Goal: Communication & Community: Answer question/provide support

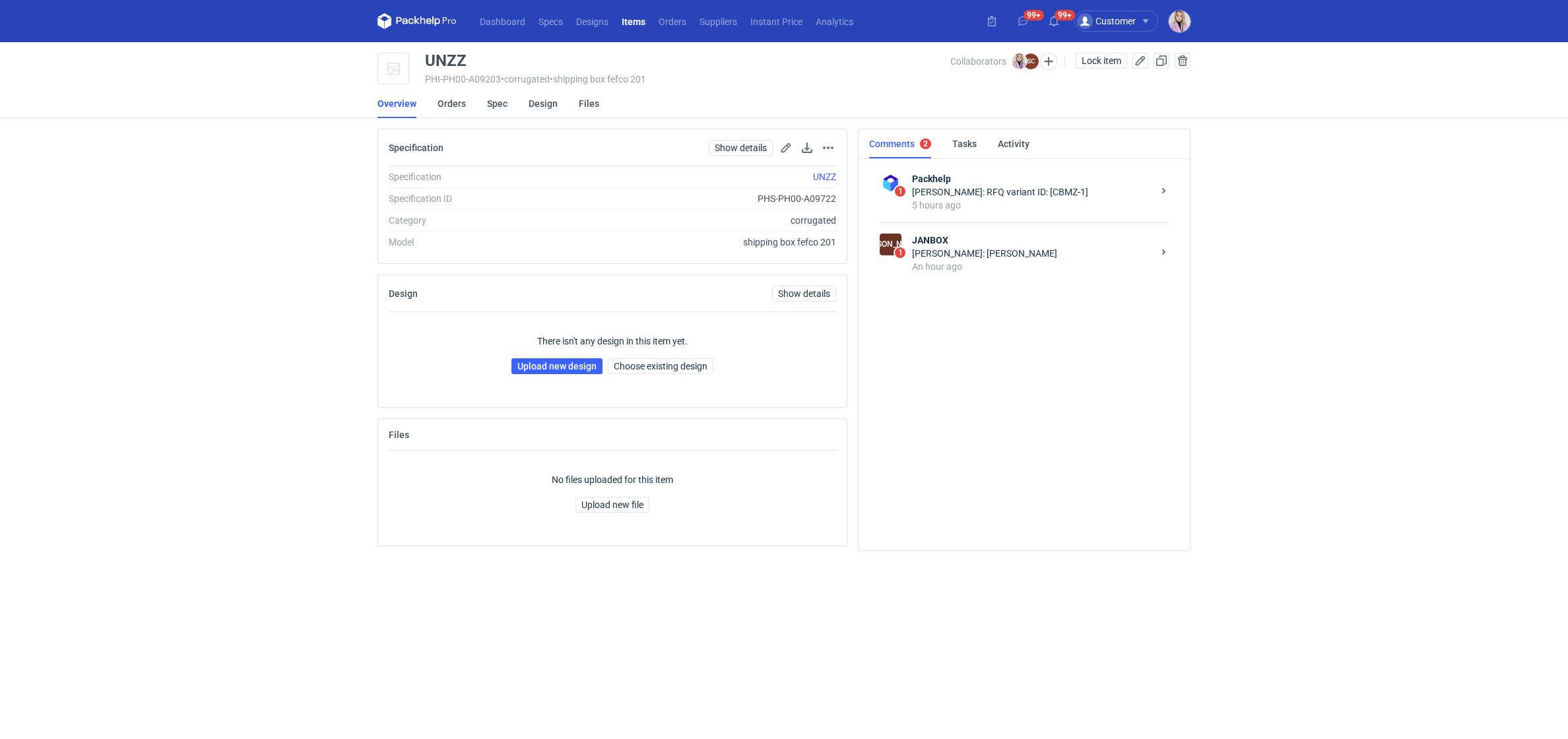
click at [979, 242] on strong "JANBOX" at bounding box center [1032, 240] width 241 height 13
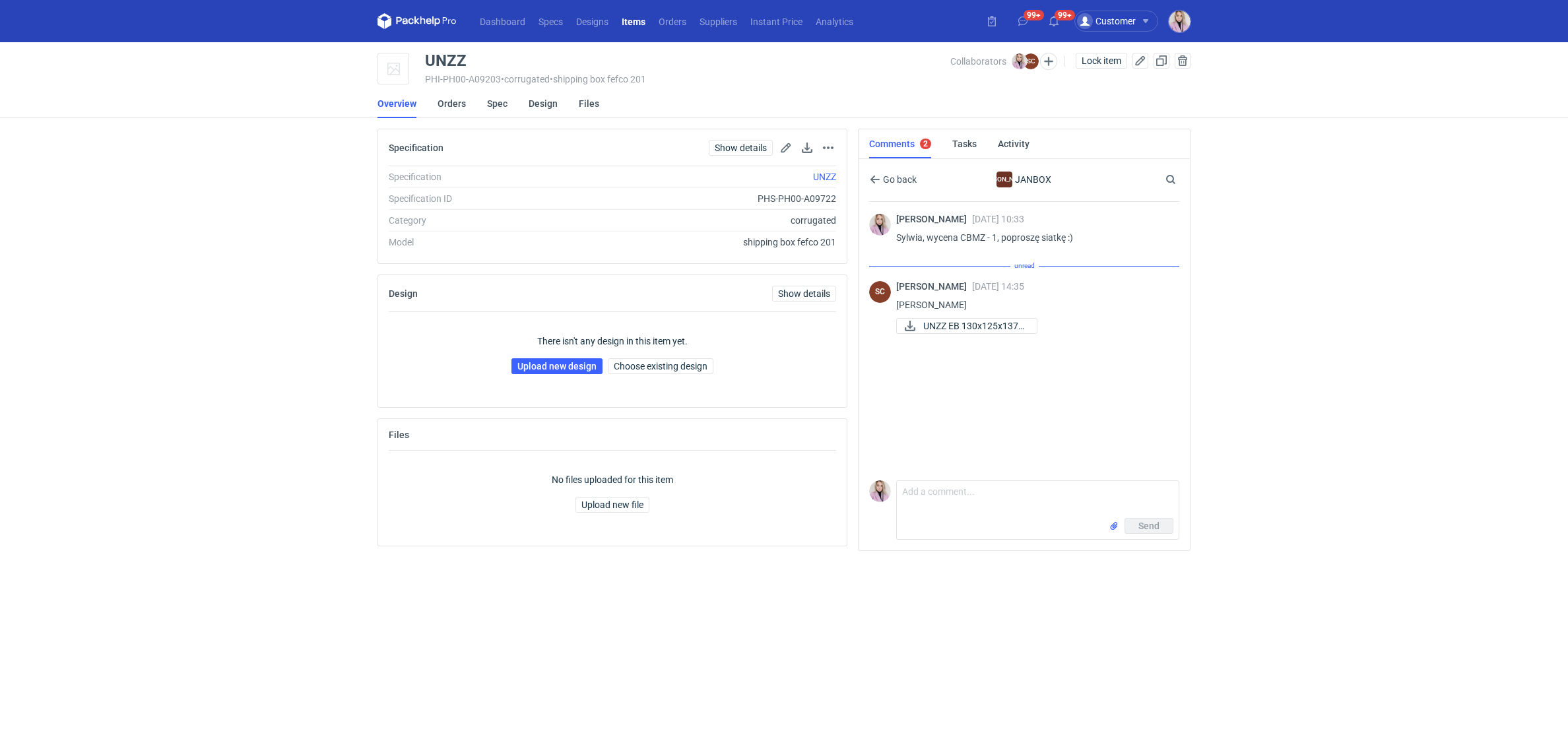
click at [927, 380] on div "Klaudia Wiśniewska 02 Oct 2025 10:33 Sylwia, wycena CBMZ - 1, poproszę siatkę :…" at bounding box center [1024, 339] width 310 height 273
click at [929, 380] on div "Klaudia Wiśniewska 02 Oct 2025 10:33 Sylwia, wycena CBMZ - 1, poproszę siatkę :…" at bounding box center [1024, 339] width 310 height 273
click at [957, 313] on span "UNZZ EB 130x125x1370..." at bounding box center [975, 311] width 103 height 14
click at [444, 66] on div "UNZZ" at bounding box center [445, 61] width 42 height 16
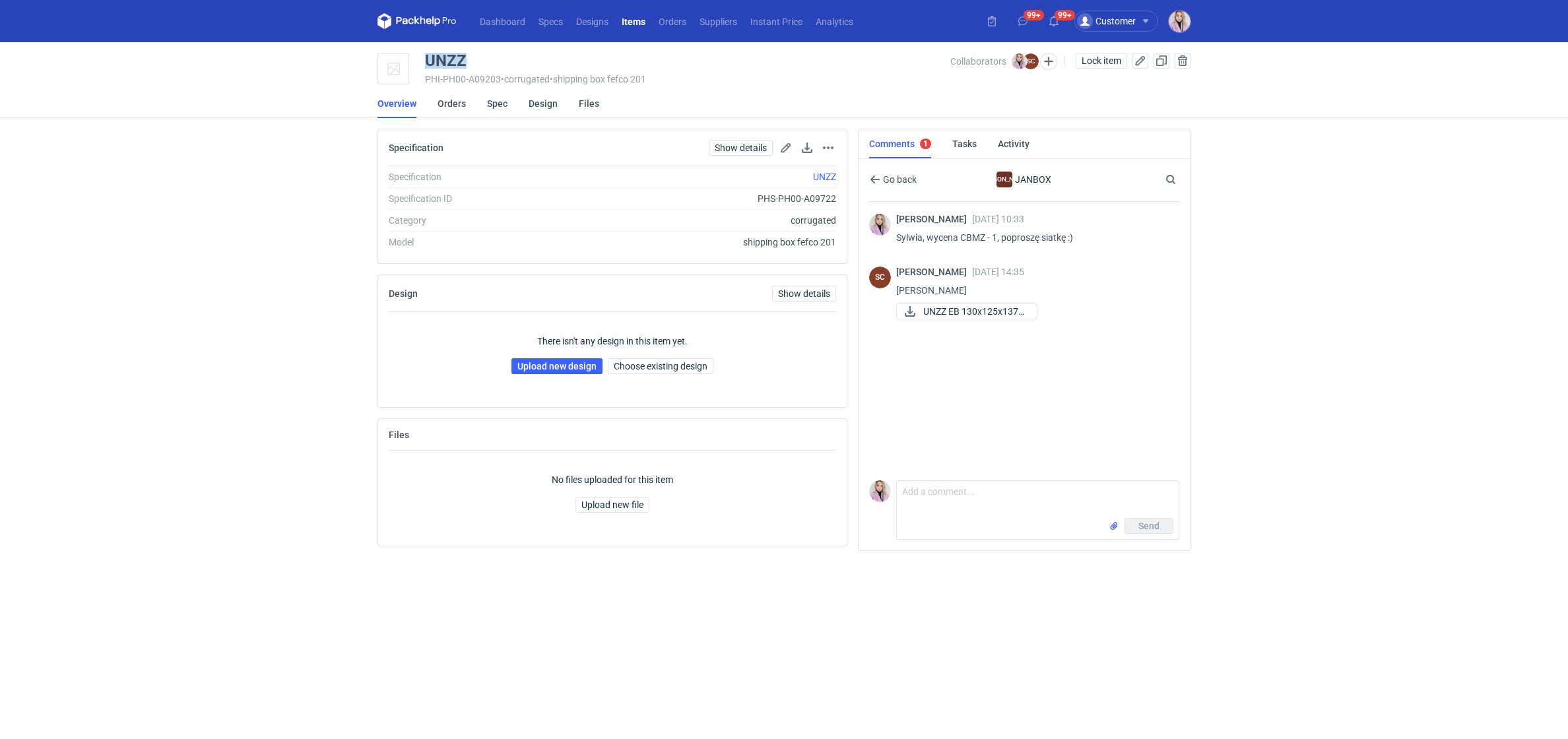
copy div "UNZZ"
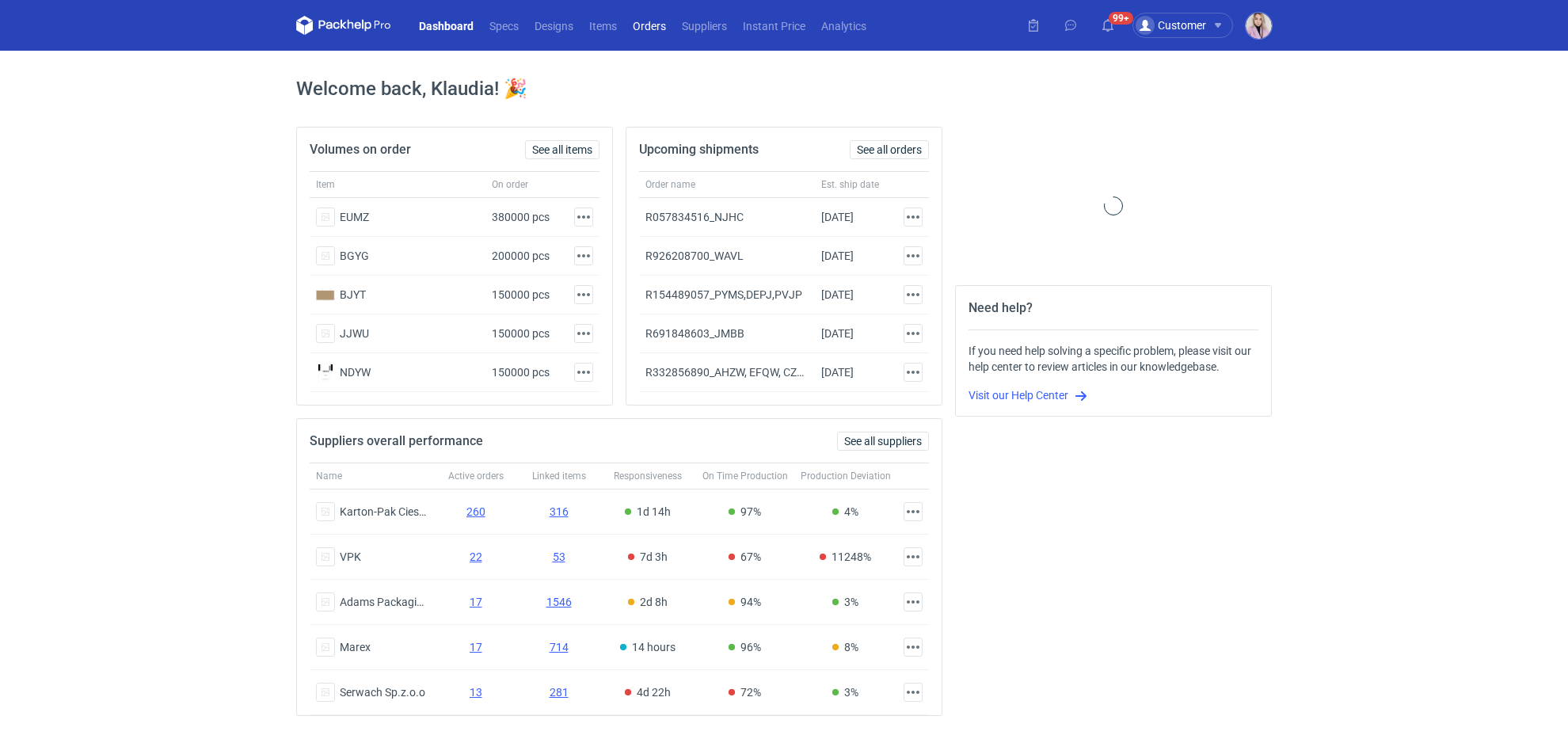
click at [661, 27] on link "Orders" at bounding box center [648, 25] width 49 height 19
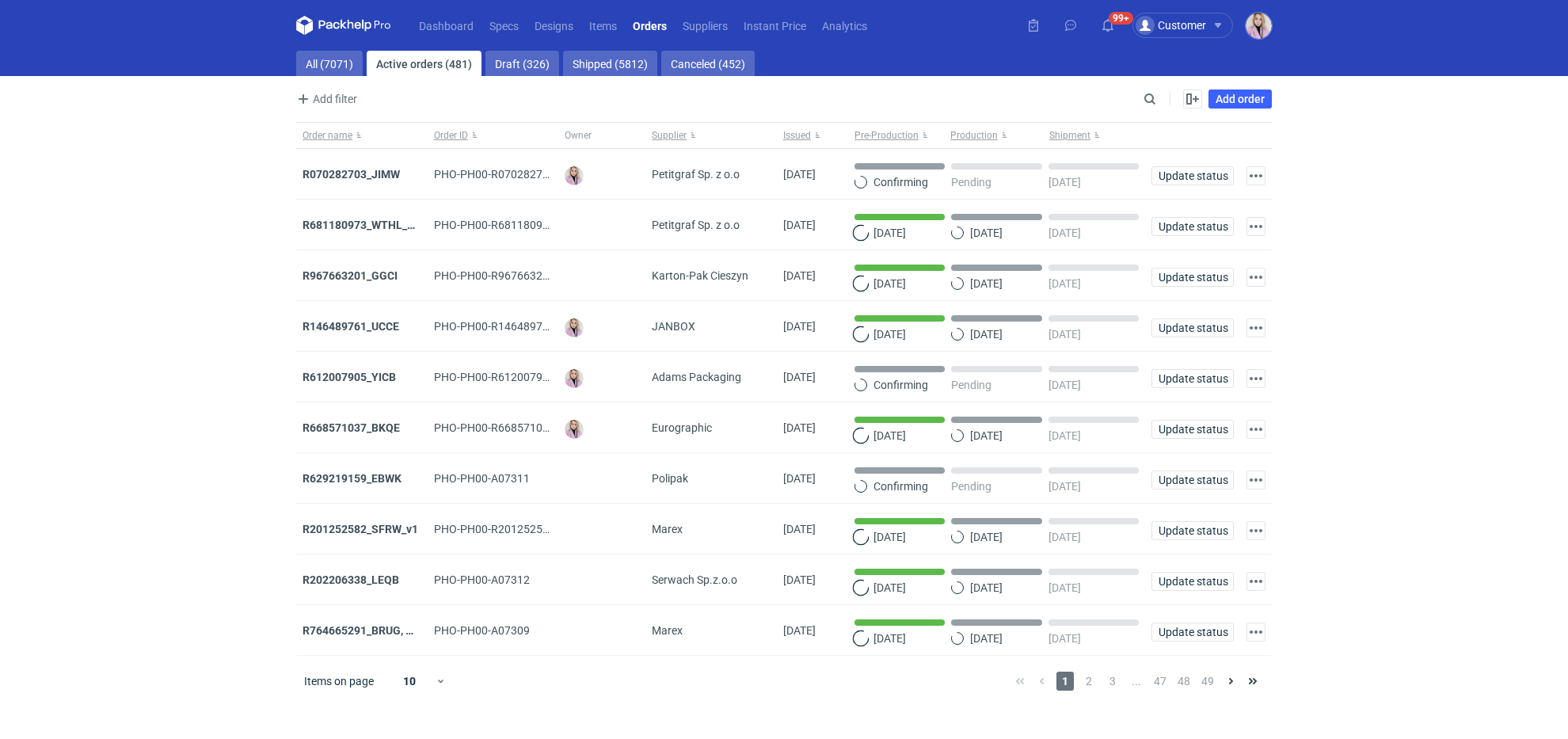
click at [360, 86] on main "All (7071) Active orders (481) Draft (326) Shipped (5812) Canceled (452) Add fi…" at bounding box center [784, 395] width 988 height 688
click at [345, 80] on main "All (7071) Active orders (481) Draft (326) Shipped (5812) Canceled (452) Add fi…" at bounding box center [784, 395] width 988 height 688
click at [324, 59] on link "All (7071)" at bounding box center [329, 64] width 67 height 25
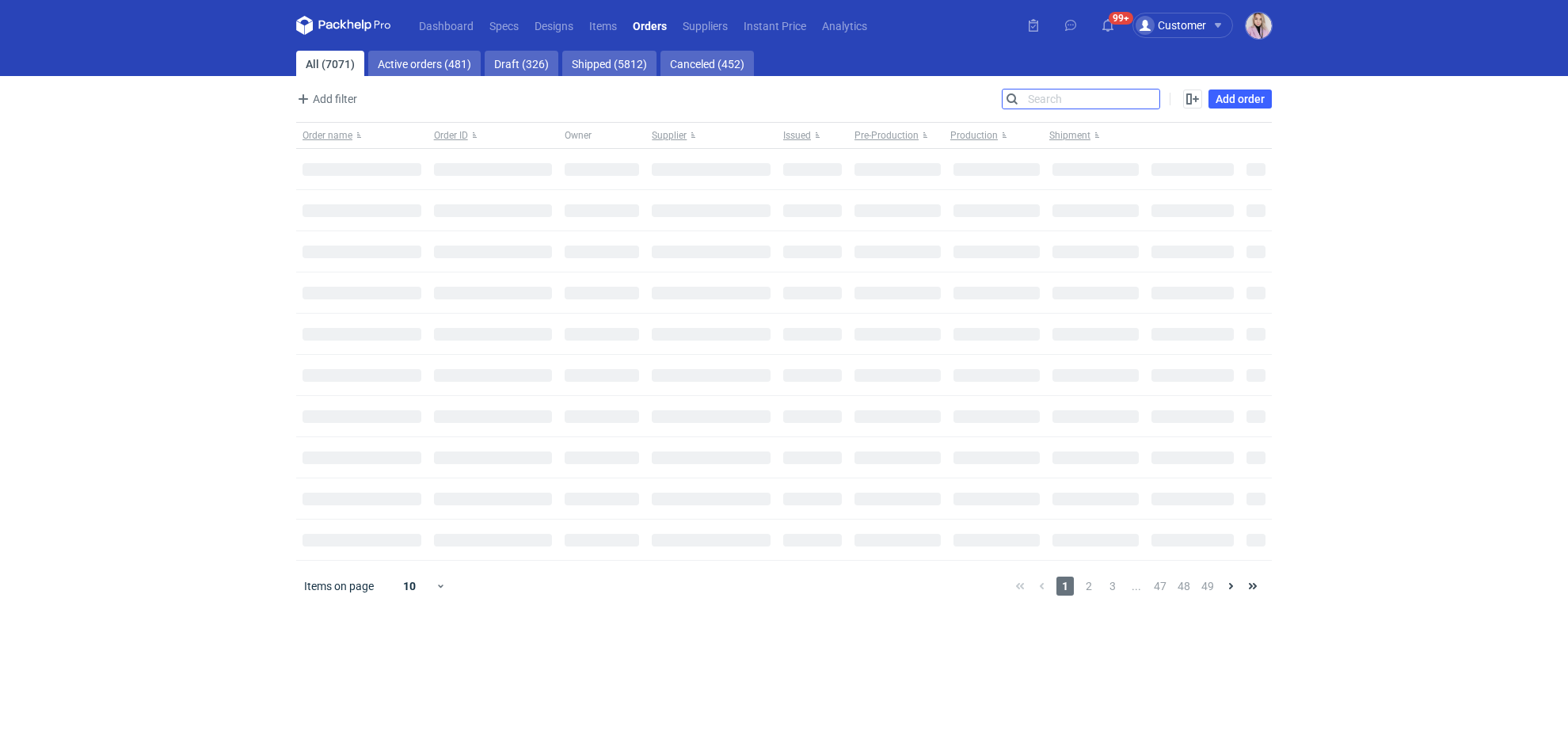
click at [1141, 102] on input "Search" at bounding box center [1081, 99] width 156 height 19
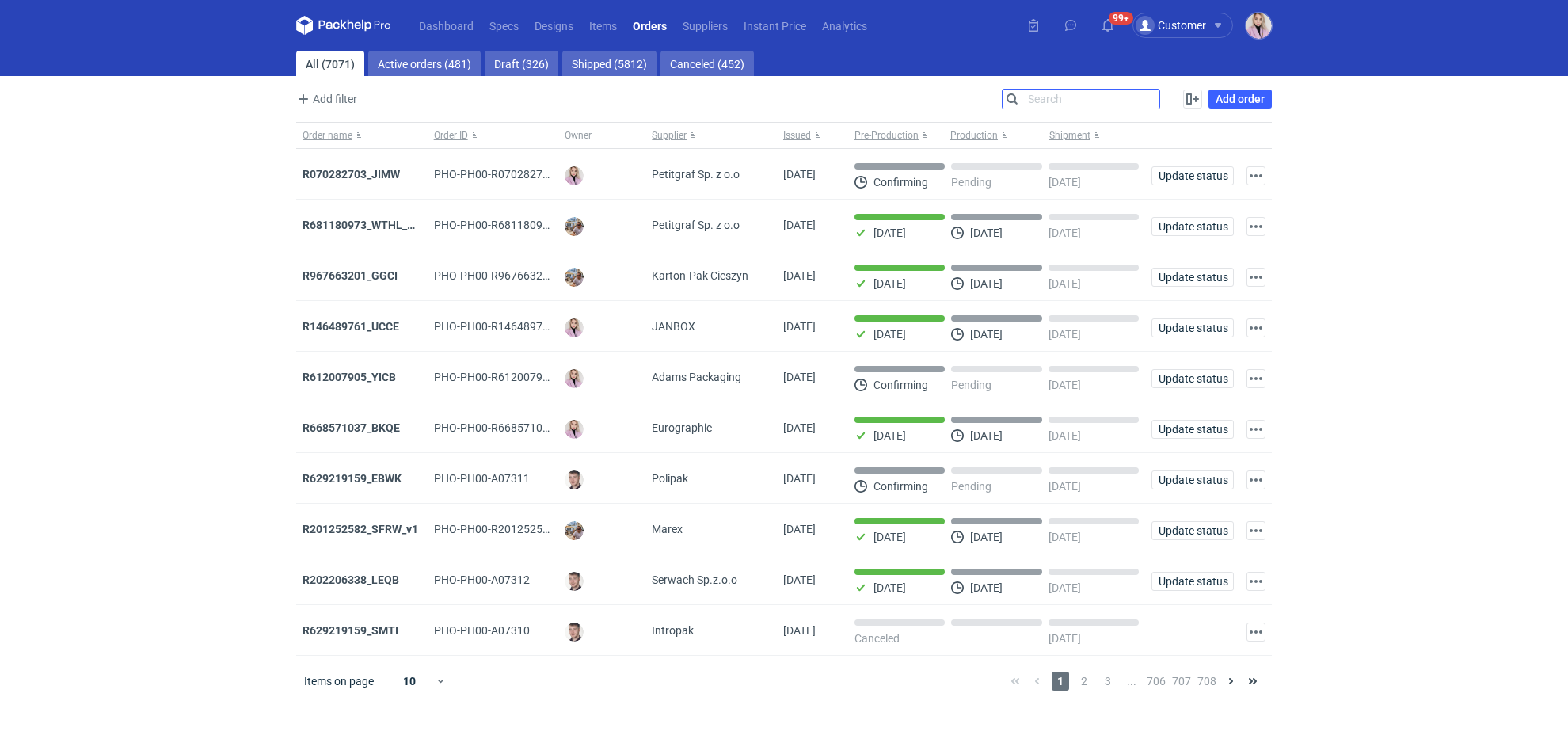
click at [1143, 102] on input "Search" at bounding box center [1081, 99] width 156 height 19
paste input "IZXD"
type input "IZXD"
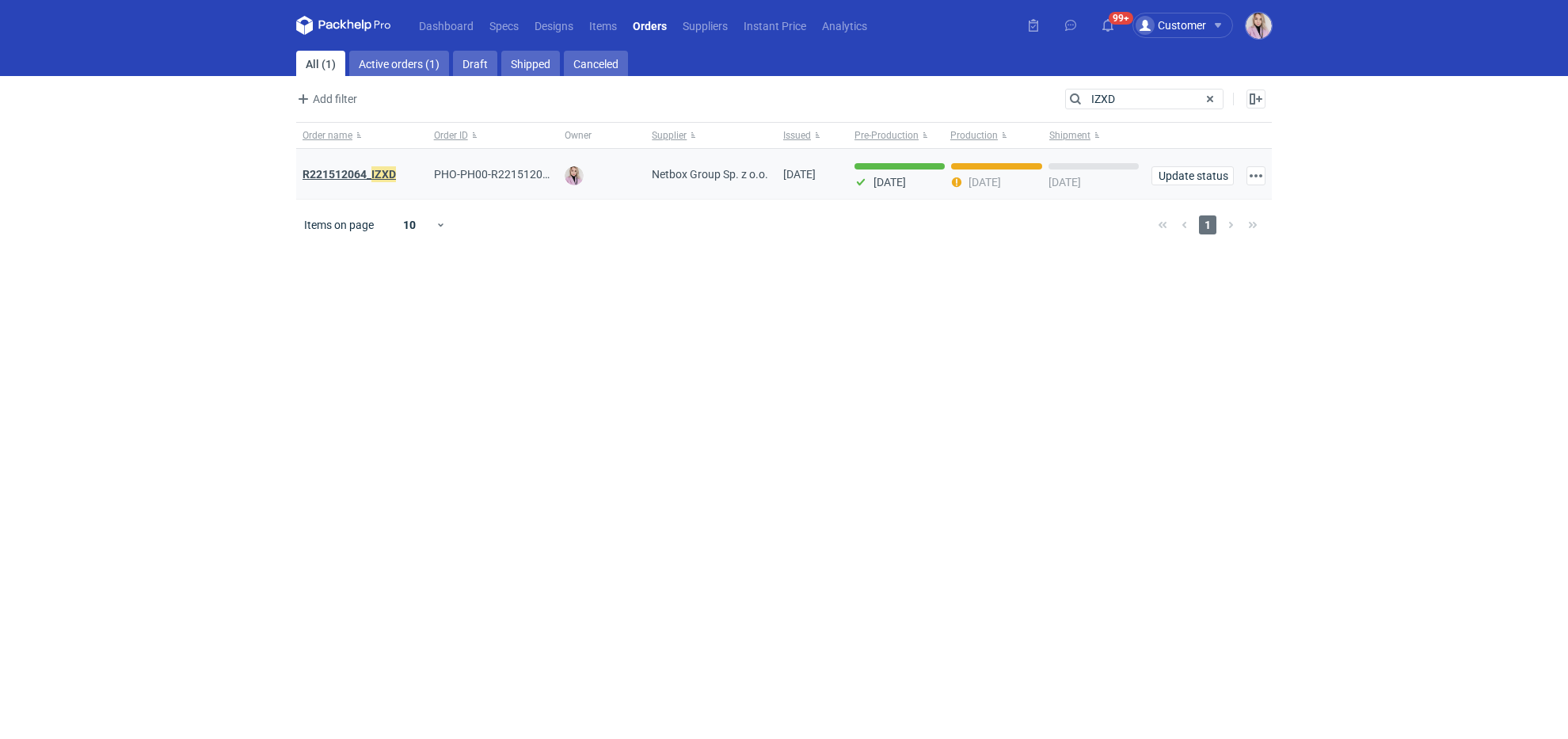
click at [382, 170] on em "IZXD" at bounding box center [383, 174] width 24 height 17
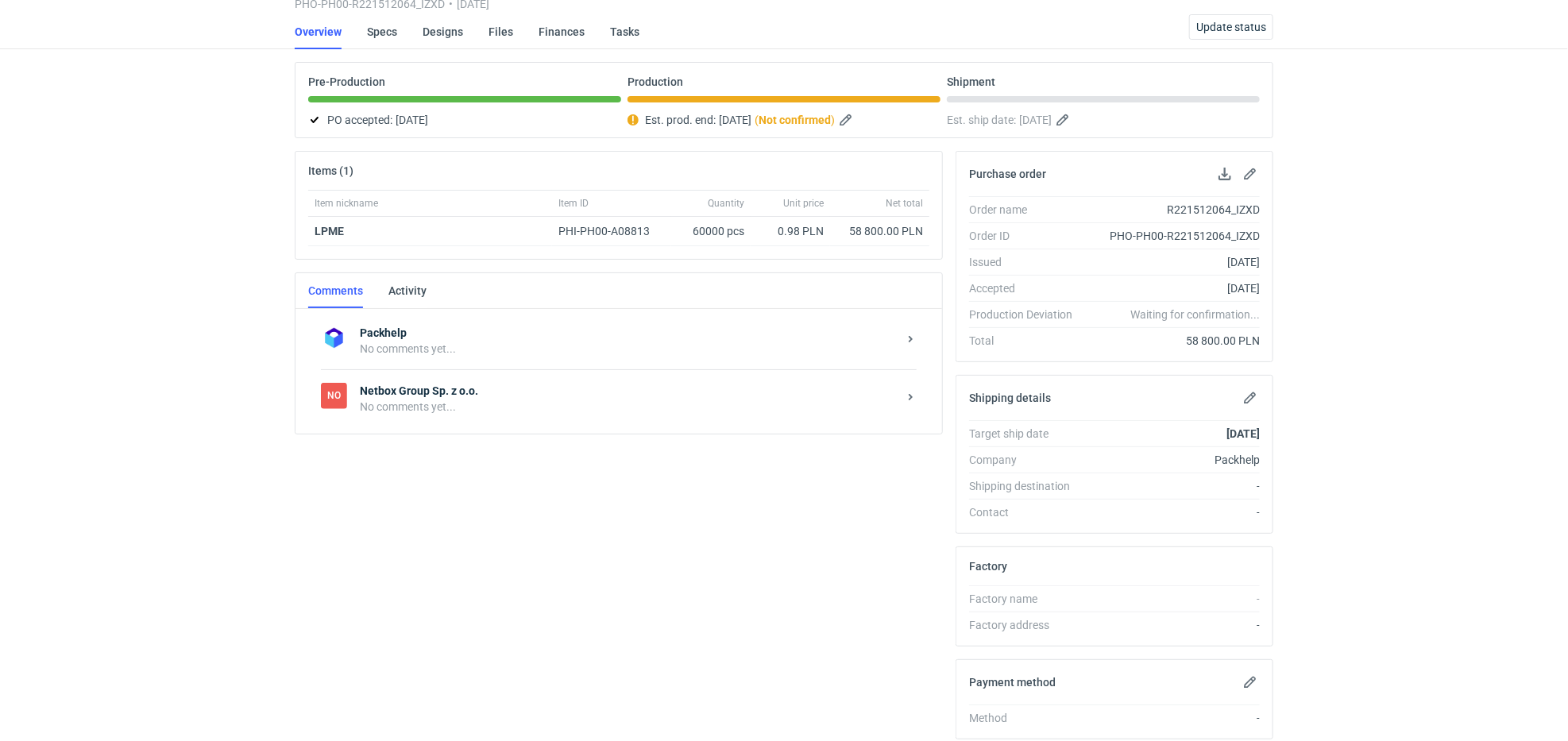
scroll to position [122, 0]
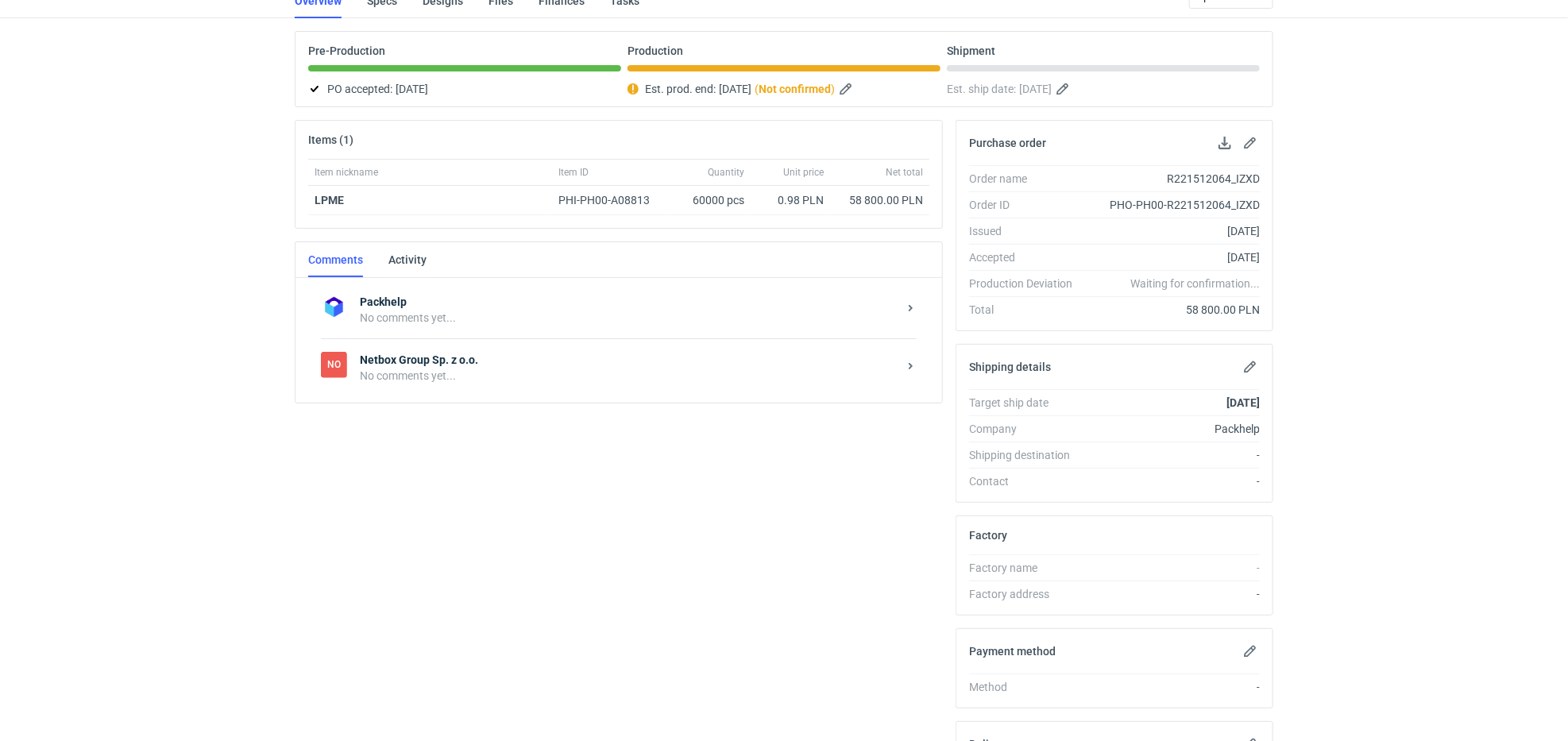
click at [480, 406] on div "Items (1) Item nickname Item ID Quantity Unit price Net total LPME PHI-PH00-A08…" at bounding box center [618, 492] width 661 height 746
click at [488, 385] on div "No Netbox Group Sp. z o.o. No comments yet..." at bounding box center [618, 368] width 595 height 58
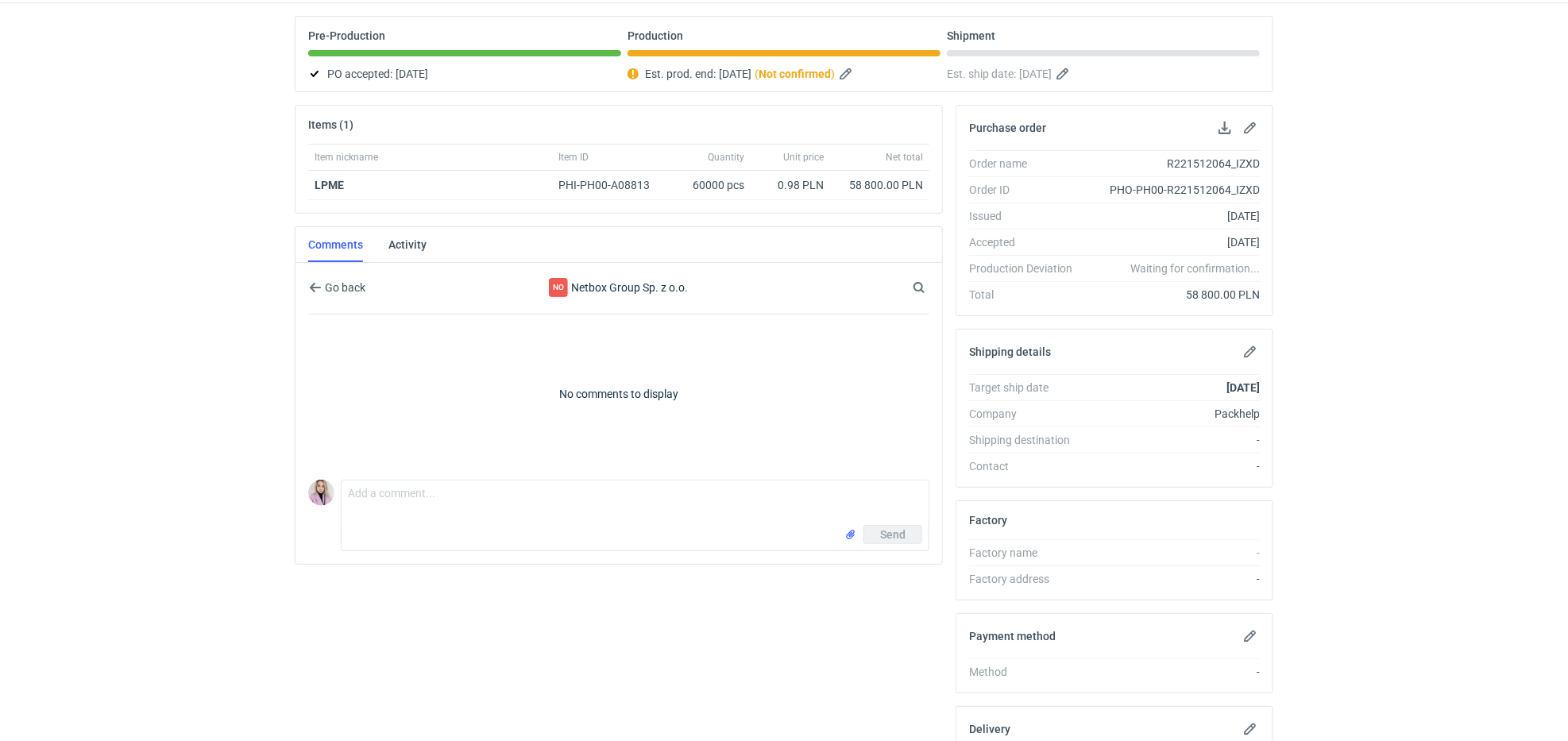
scroll to position [138, 0]
click at [443, 489] on textarea "Comment message" at bounding box center [635, 502] width 587 height 44
click at [548, 492] on textarea "Dzień dobry, czy zamówienie jest gotowr do odbioru?" at bounding box center [635, 502] width 587 height 44
type textarea "Dzień dobry, czy zamówienie jest gotowe do odbioru?"
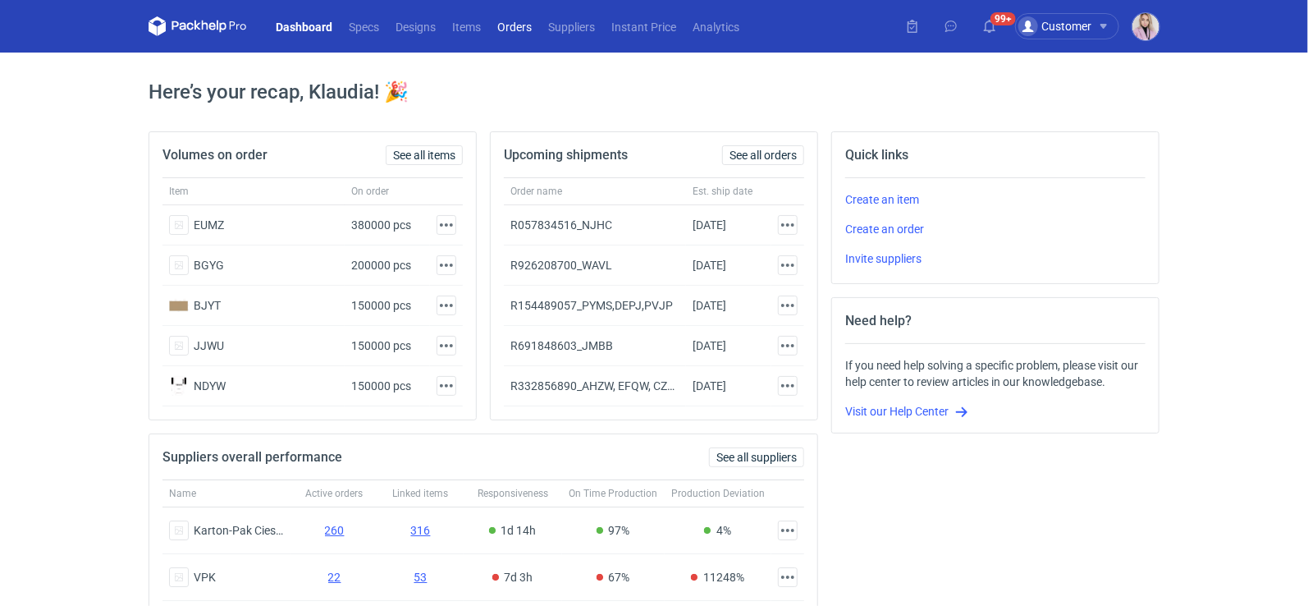
click at [519, 25] on link "Orders" at bounding box center [514, 26] width 51 height 20
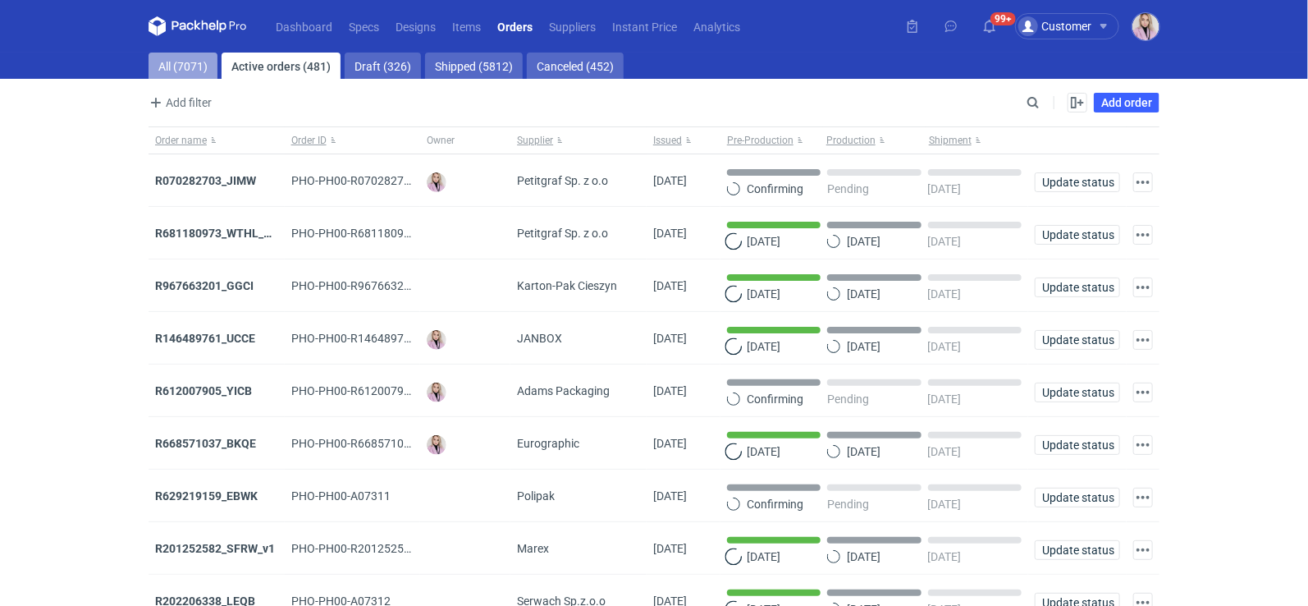
click at [179, 62] on link "All (7071)" at bounding box center [183, 66] width 69 height 26
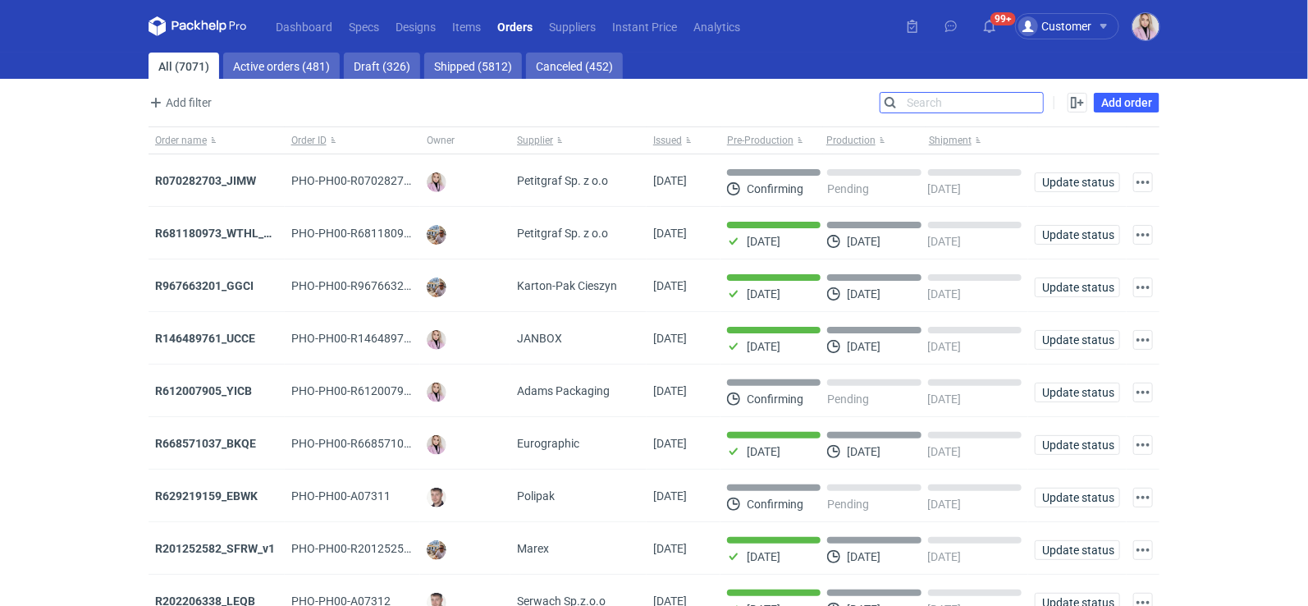
click at [1030, 100] on input "Search" at bounding box center [961, 103] width 162 height 20
paste input "DVKW"
type input "DVKW"
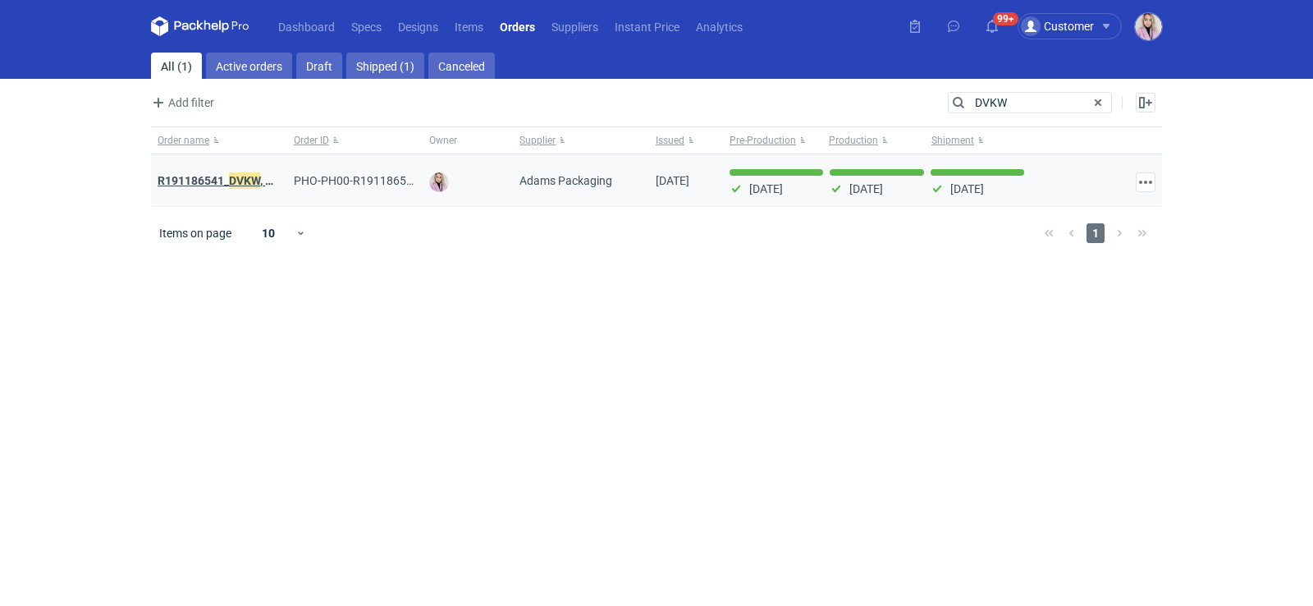
click at [225, 180] on strong "R191186541_ DVKW , YVKS, KKXC, QGKK" at bounding box center [262, 180] width 208 height 18
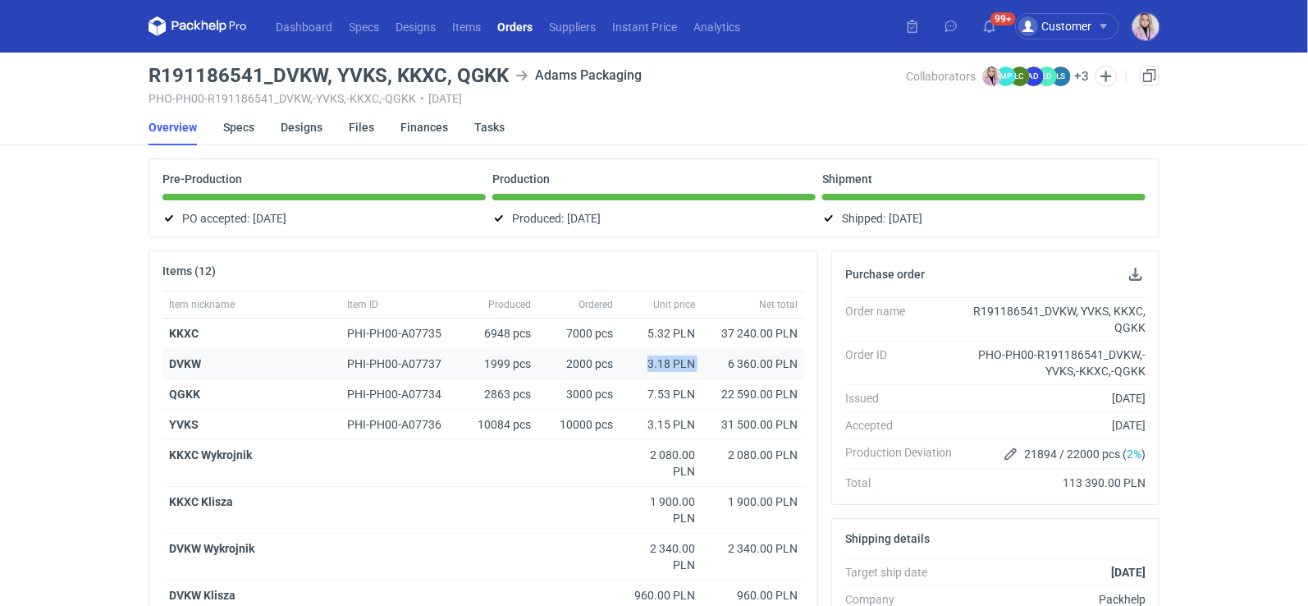
drag, startPoint x: 633, startPoint y: 362, endPoint x: 709, endPoint y: 364, distance: 76.4
click at [709, 364] on div "DVKW PHI-PH00-A07737 1999 pcs 2000 pcs 3.18 PLN 6 360.00 PLN" at bounding box center [483, 364] width 642 height 30
